Goal: Obtain resource: Download file/media

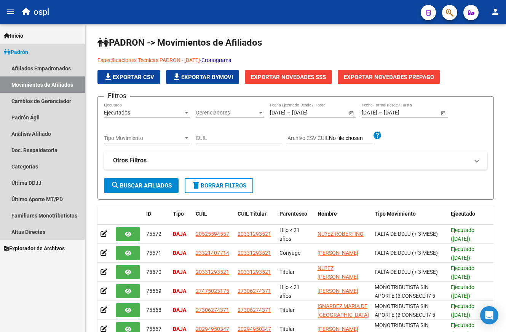
click at [29, 45] on link "Padrón" at bounding box center [42, 52] width 85 height 16
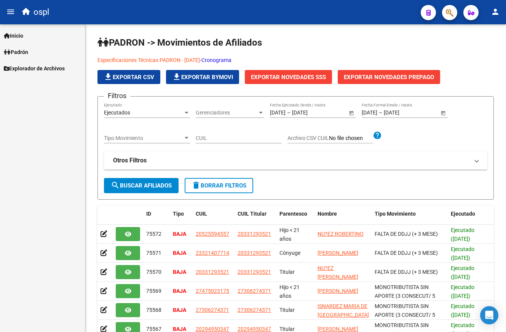
click at [43, 52] on link "Padrón" at bounding box center [42, 52] width 85 height 16
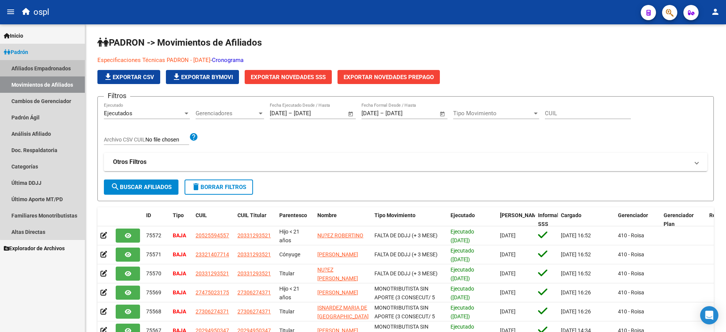
click at [58, 69] on link "Afiliados Empadronados" at bounding box center [42, 68] width 85 height 16
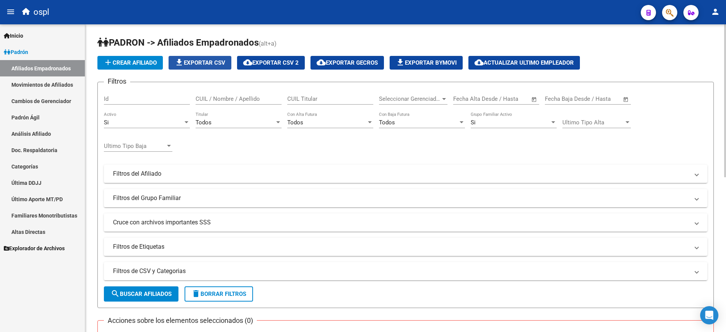
click at [206, 64] on span "file_download Exportar CSV" at bounding box center [200, 62] width 51 height 7
click at [41, 252] on span "Explorador de Archivos" at bounding box center [34, 248] width 61 height 8
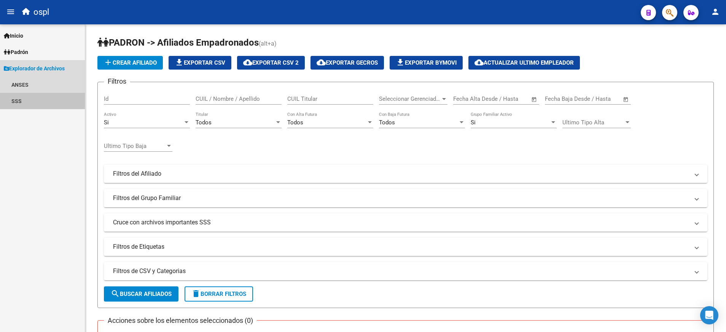
click at [15, 96] on link "SSS" at bounding box center [42, 101] width 85 height 16
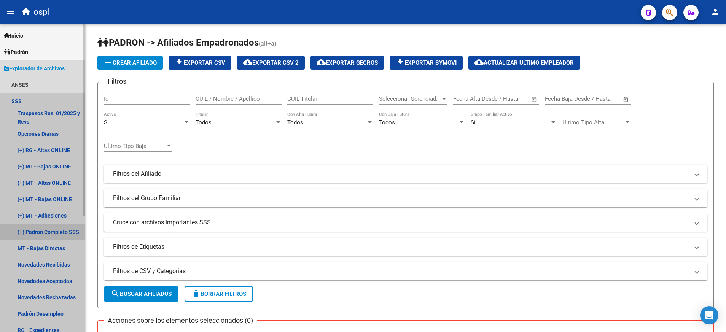
click at [68, 234] on link "(+) Padrón Completo SSS" at bounding box center [42, 232] width 85 height 16
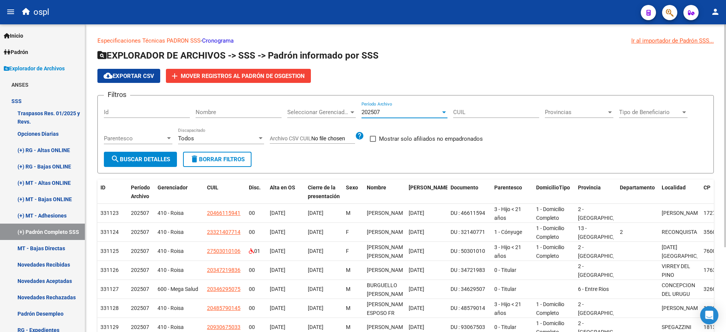
click at [442, 111] on div at bounding box center [444, 112] width 7 height 6
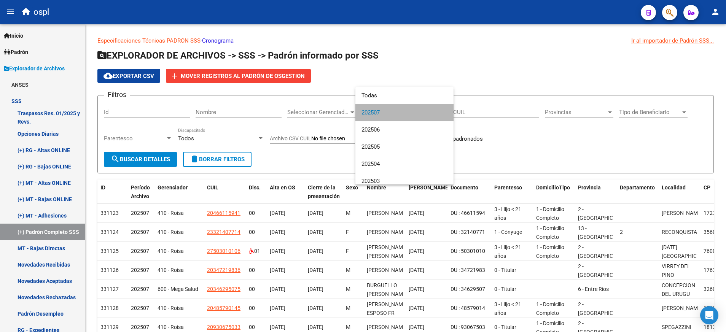
click at [418, 110] on span "202507" at bounding box center [405, 112] width 86 height 17
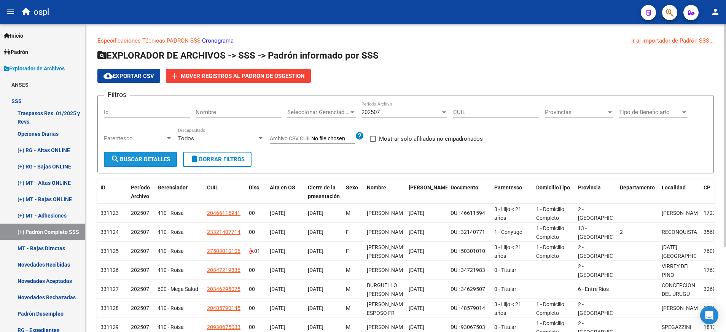
click at [158, 154] on button "search Buscar Detalles" at bounding box center [140, 159] width 73 height 15
click at [262, 139] on div at bounding box center [261, 138] width 4 height 2
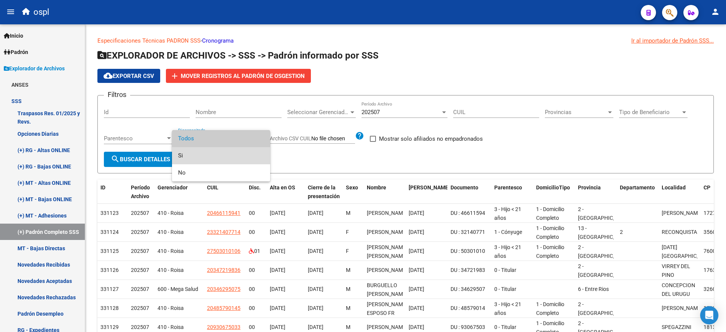
click at [240, 156] on span "Si" at bounding box center [221, 155] width 86 height 17
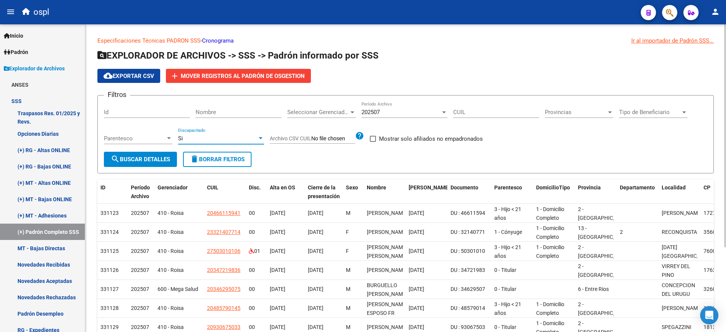
click at [257, 143] on div "Si Discapacitado" at bounding box center [221, 136] width 86 height 16
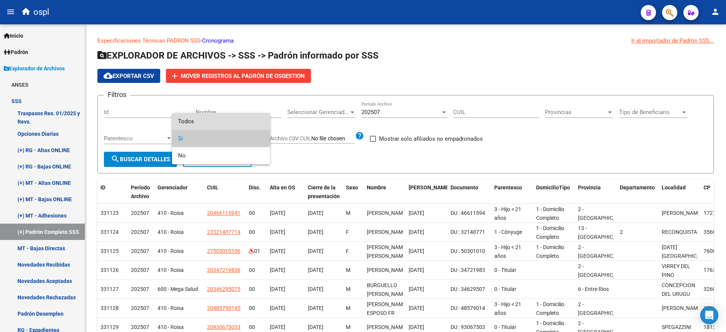
click at [253, 124] on span "Todos" at bounding box center [221, 121] width 86 height 17
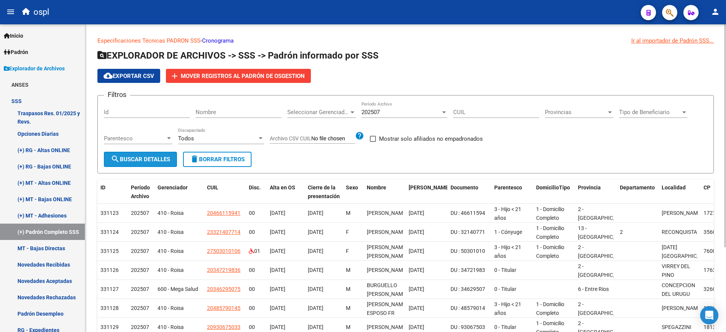
click at [150, 166] on button "search Buscar Detalles" at bounding box center [140, 159] width 73 height 15
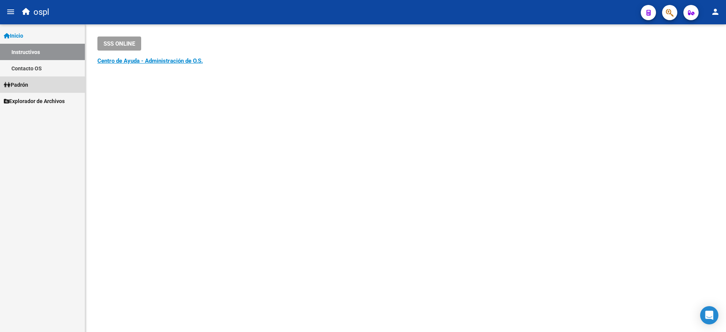
click at [36, 81] on link "Padrón" at bounding box center [42, 85] width 85 height 16
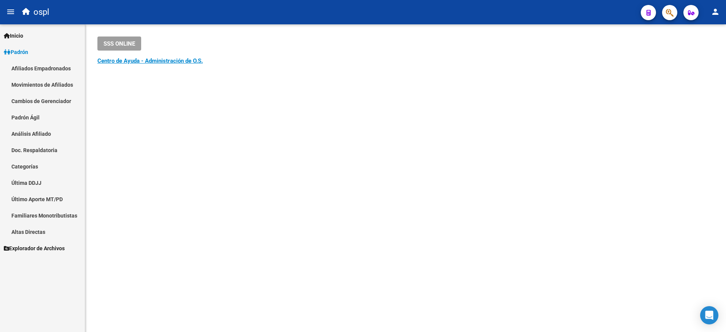
click at [43, 247] on span "Explorador de Archivos" at bounding box center [34, 248] width 61 height 8
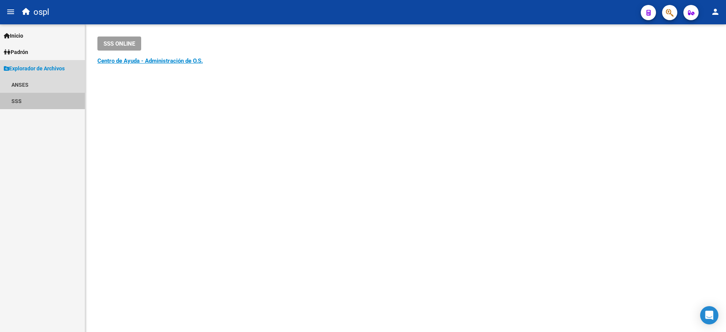
click at [16, 97] on link "SSS" at bounding box center [42, 101] width 85 height 16
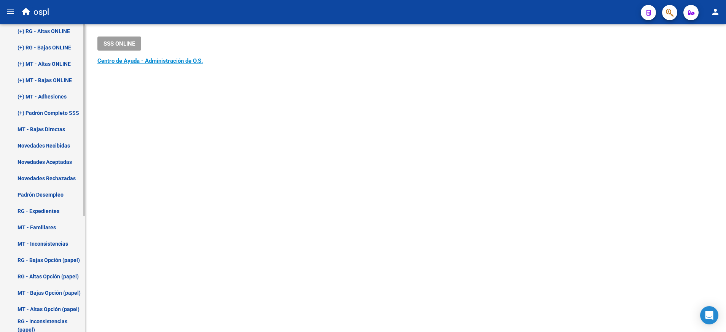
scroll to position [120, 0]
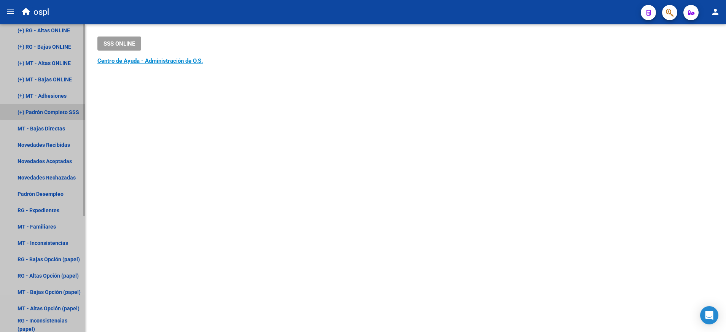
click at [69, 109] on link "(+) Padrón Completo SSS" at bounding box center [42, 112] width 85 height 16
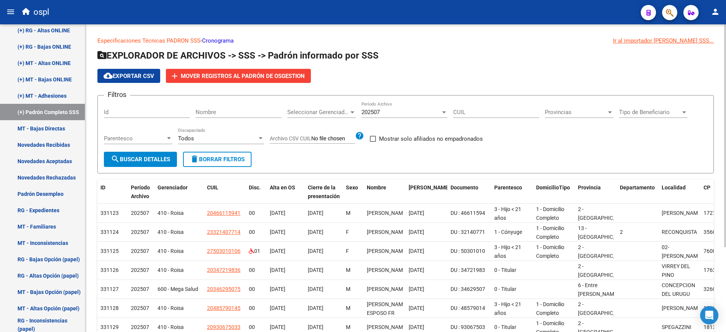
click at [445, 109] on div "202507 Período Archivo" at bounding box center [405, 110] width 86 height 16
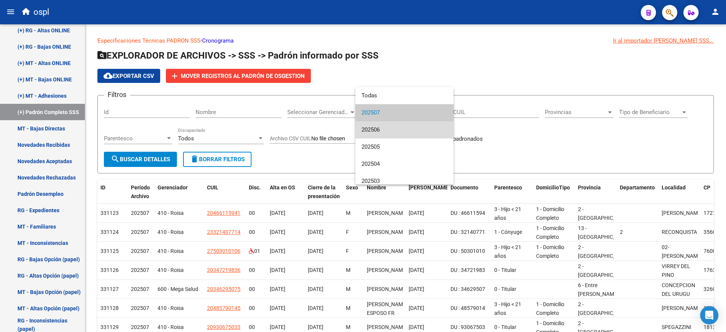
click at [424, 132] on span "202506" at bounding box center [405, 129] width 86 height 17
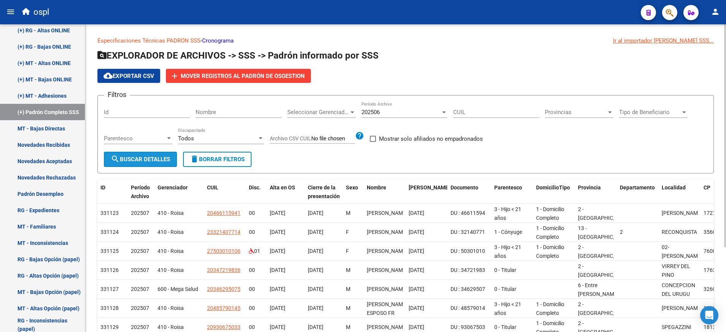
click at [164, 155] on button "search Buscar Detalles" at bounding box center [140, 159] width 73 height 15
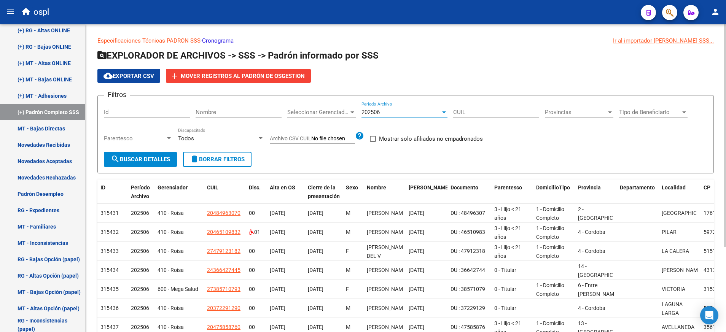
click at [444, 109] on div "202506" at bounding box center [405, 112] width 86 height 7
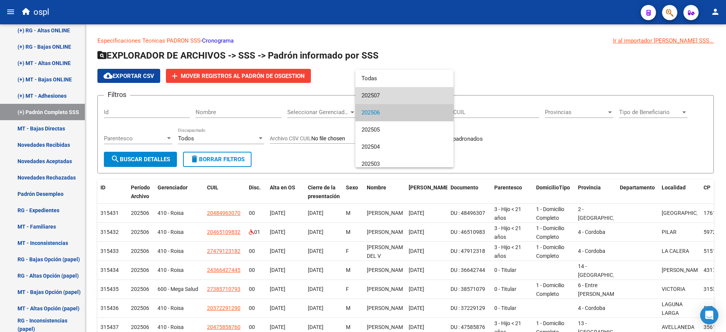
click at [429, 96] on span "202507" at bounding box center [405, 95] width 86 height 17
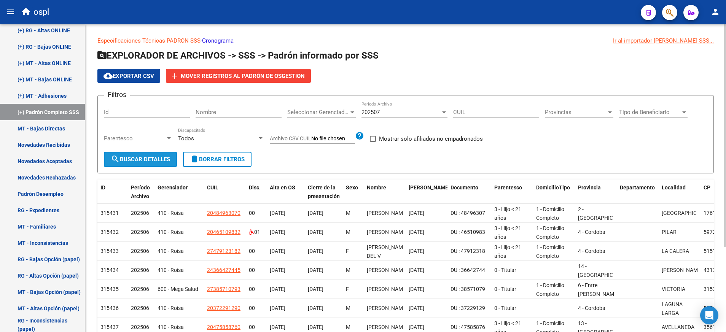
click at [156, 158] on span "search Buscar Detalles" at bounding box center [140, 159] width 59 height 7
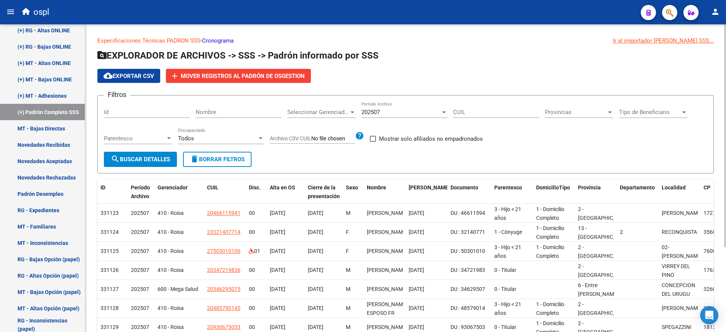
click at [151, 71] on button "cloud_download Exportar CSV" at bounding box center [128, 76] width 63 height 14
